Goal: Register for event/course

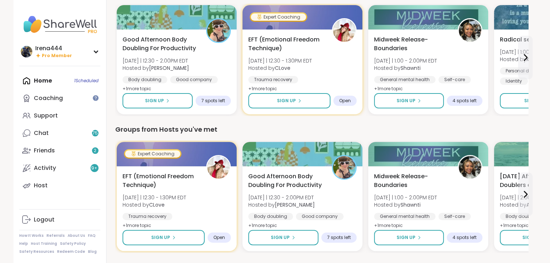
scroll to position [233, 0]
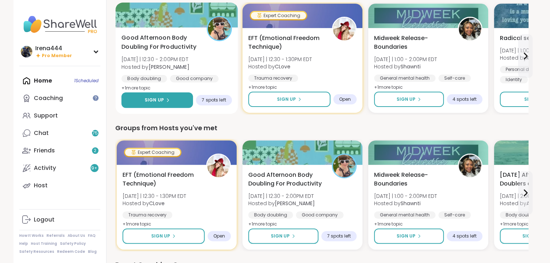
click at [172, 99] on button "Sign Up" at bounding box center [157, 100] width 72 height 16
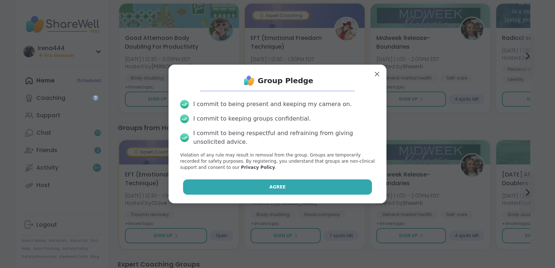
click at [289, 189] on button "Agree" at bounding box center [277, 187] width 189 height 15
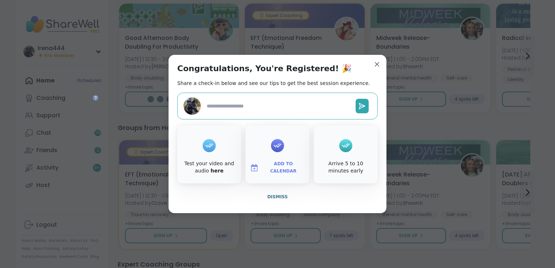
type textarea "*"
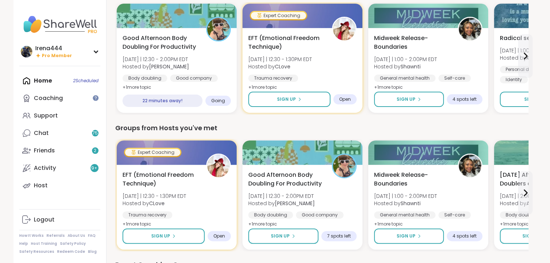
click at [361, 123] on div "Groups from Hosts you've met" at bounding box center [321, 128] width 413 height 10
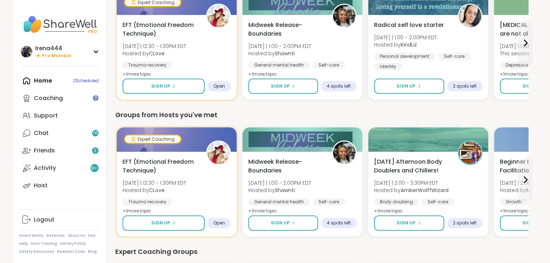
drag, startPoint x: 551, startPoint y: 67, endPoint x: 394, endPoint y: 246, distance: 238.5
click at [394, 246] on div "Expert Coaching Groups" at bounding box center [321, 251] width 413 height 10
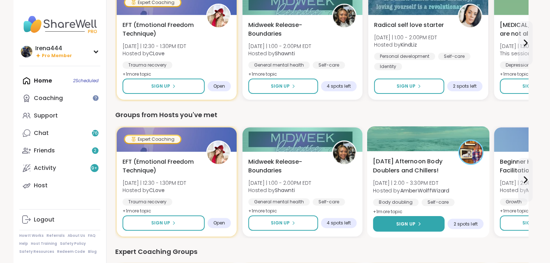
click at [406, 226] on span "Sign Up" at bounding box center [405, 223] width 19 height 7
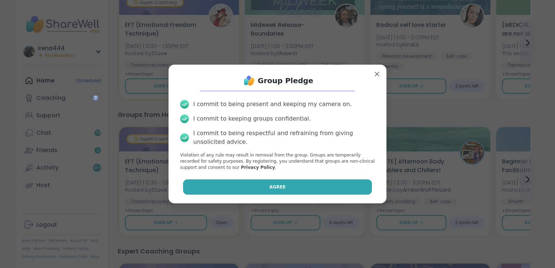
click at [270, 189] on span "Agree" at bounding box center [278, 187] width 16 height 7
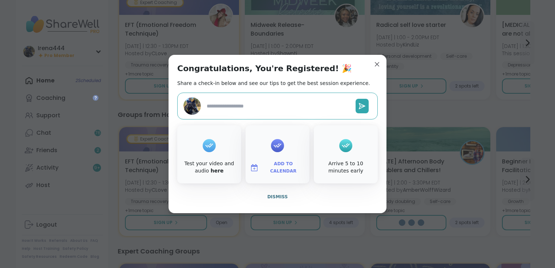
type textarea "*"
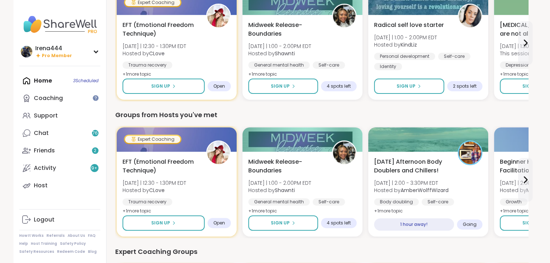
click at [362, 113] on div "Groups from Hosts you've met" at bounding box center [321, 115] width 413 height 10
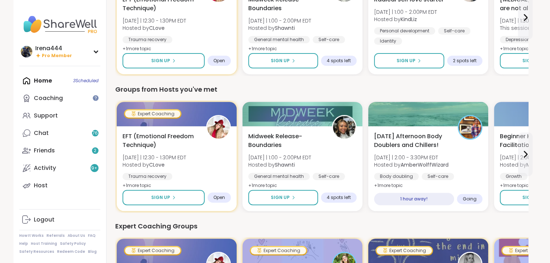
scroll to position [281, 0]
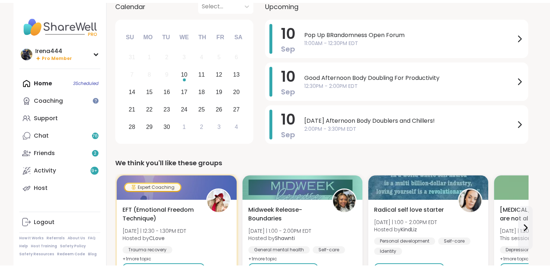
scroll to position [69, 0]
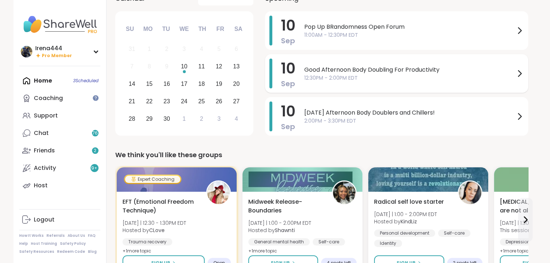
click at [353, 77] on span "12:30PM - 2:00PM EDT" at bounding box center [409, 78] width 211 height 8
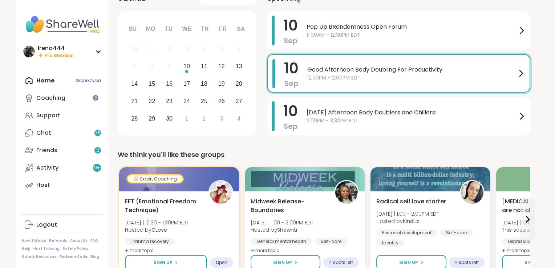
click at [280, 156] on div "We think you'll like these groups" at bounding box center [324, 155] width 413 height 10
